Goal: Information Seeking & Learning: Find specific fact

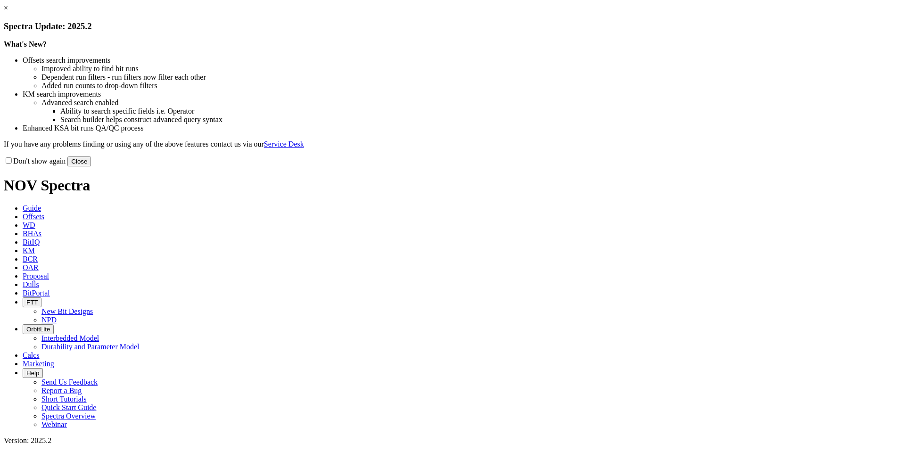
click at [91, 166] on button "Close" at bounding box center [79, 162] width 24 height 10
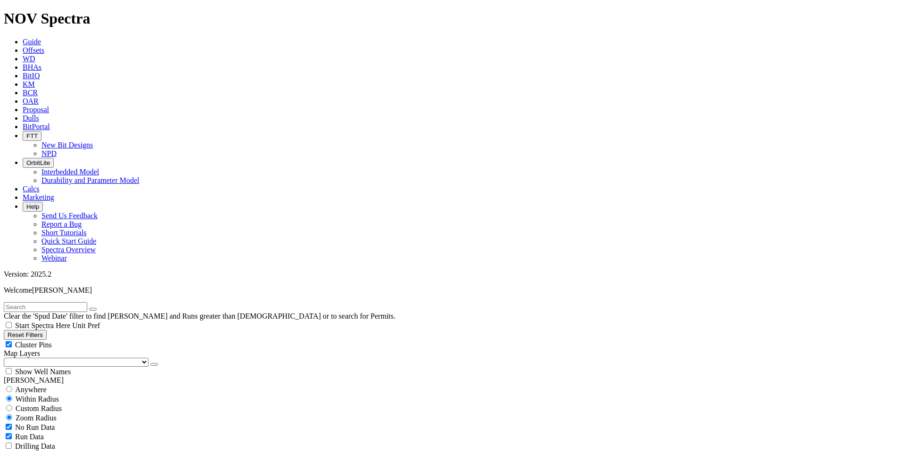
click at [43, 330] on button "Reset Filters" at bounding box center [25, 335] width 43 height 10
type input "[DATE]"
click at [32, 302] on input "text" at bounding box center [45, 307] width 83 height 10
type input "schuetz"
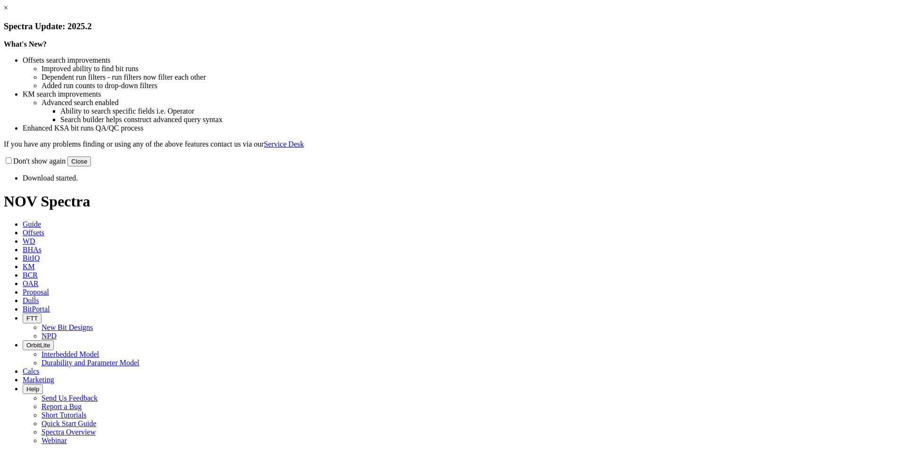
click at [91, 166] on button "Close" at bounding box center [79, 162] width 24 height 10
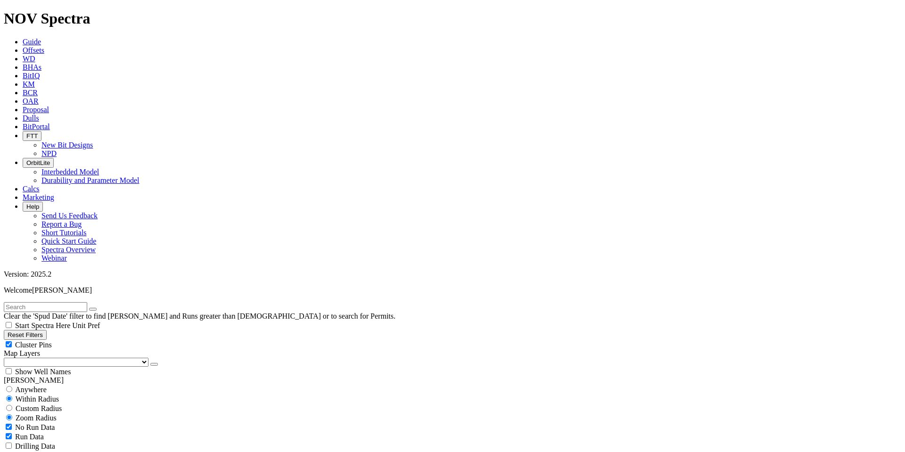
click at [47, 330] on button "Reset Filters" at bounding box center [25, 335] width 43 height 10
type input "[DATE]"
